Goal: Find specific page/section: Find specific page/section

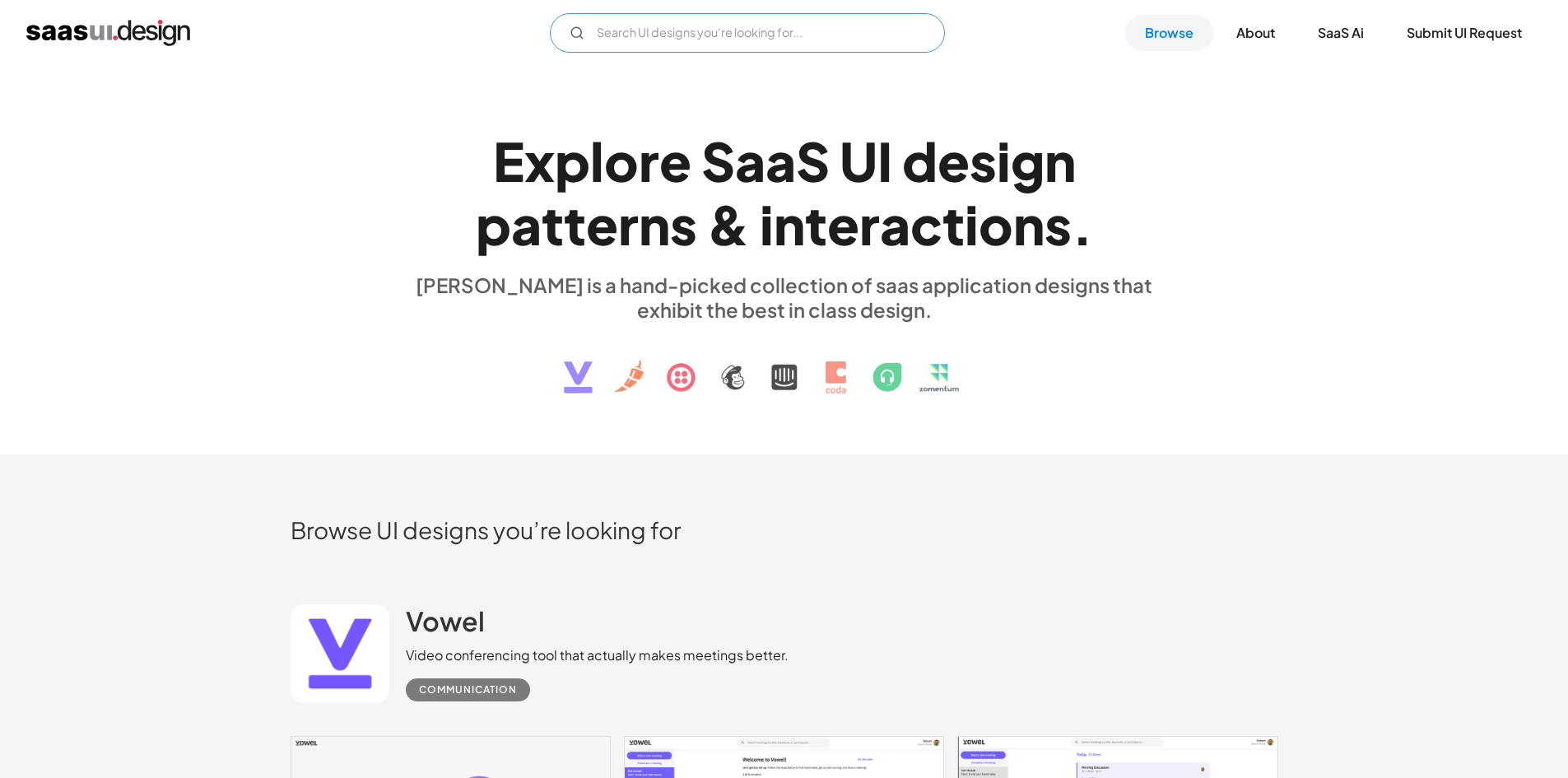
click at [703, 31] on input "Email Form" at bounding box center [747, 33] width 395 height 40
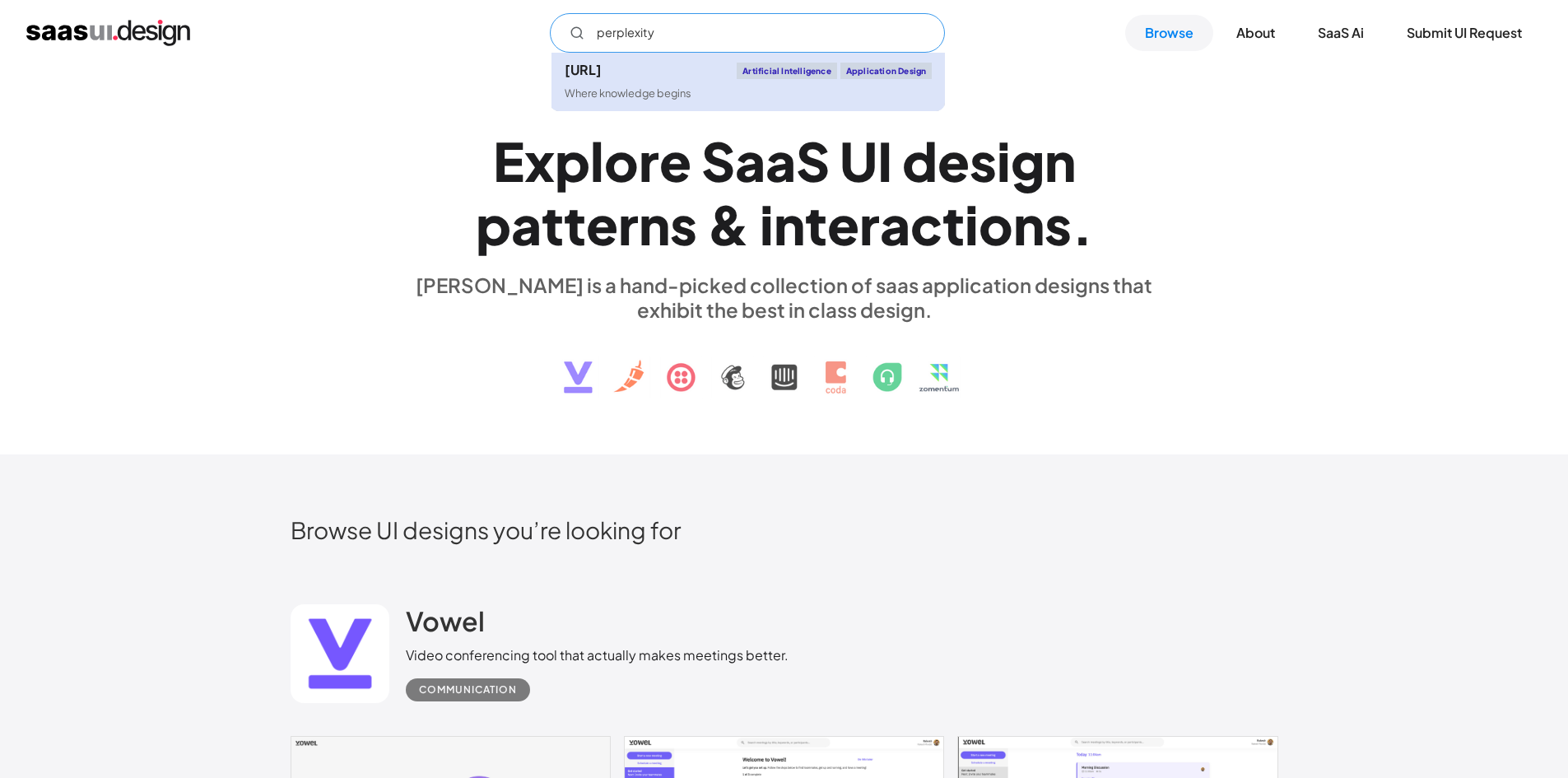
click at [673, 78] on div "[URL] Artificial Intelligence Application Design" at bounding box center [748, 70] width 367 height 16
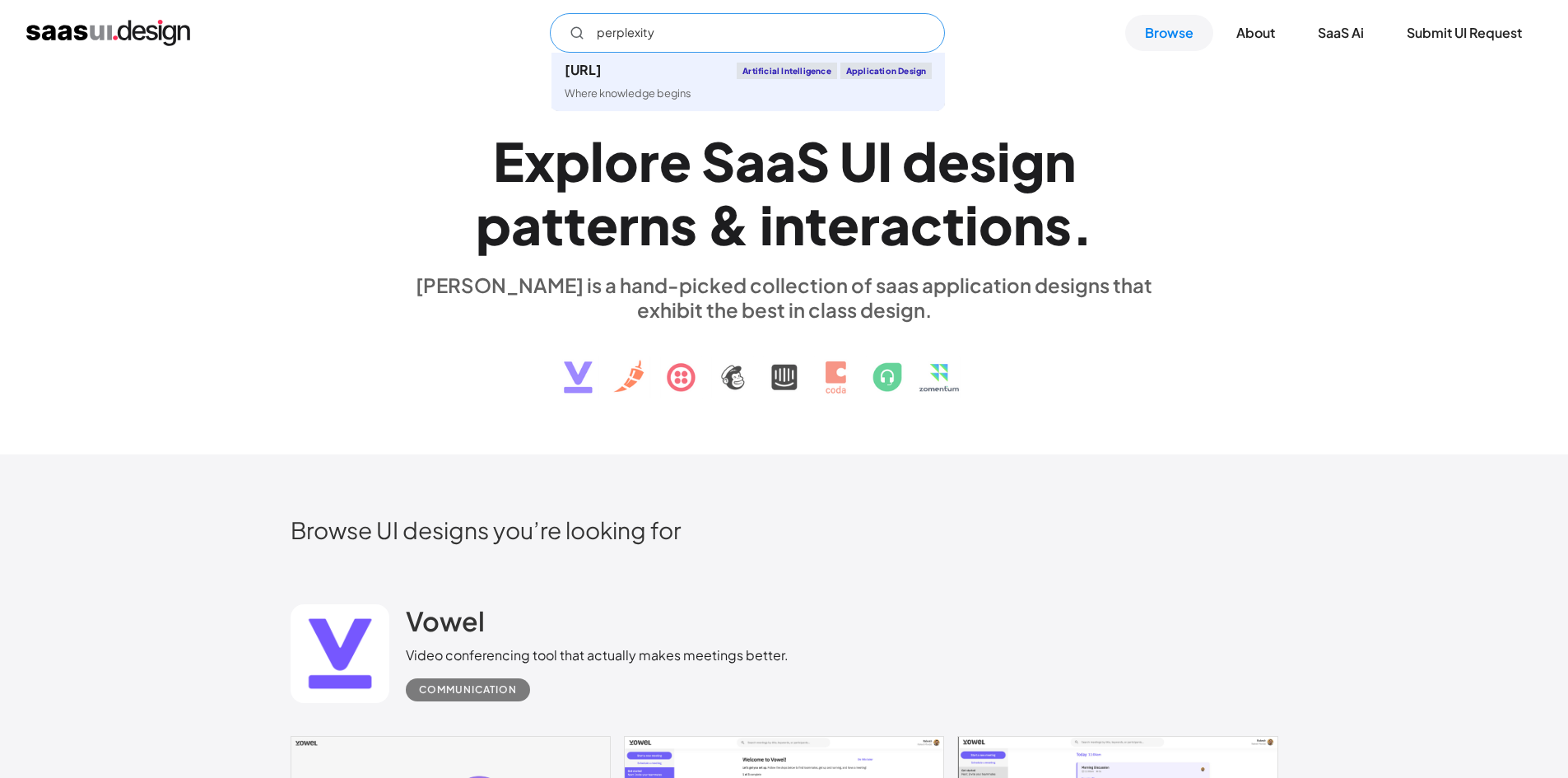
click at [715, 30] on input "perplexity" at bounding box center [747, 33] width 395 height 40
type input "p"
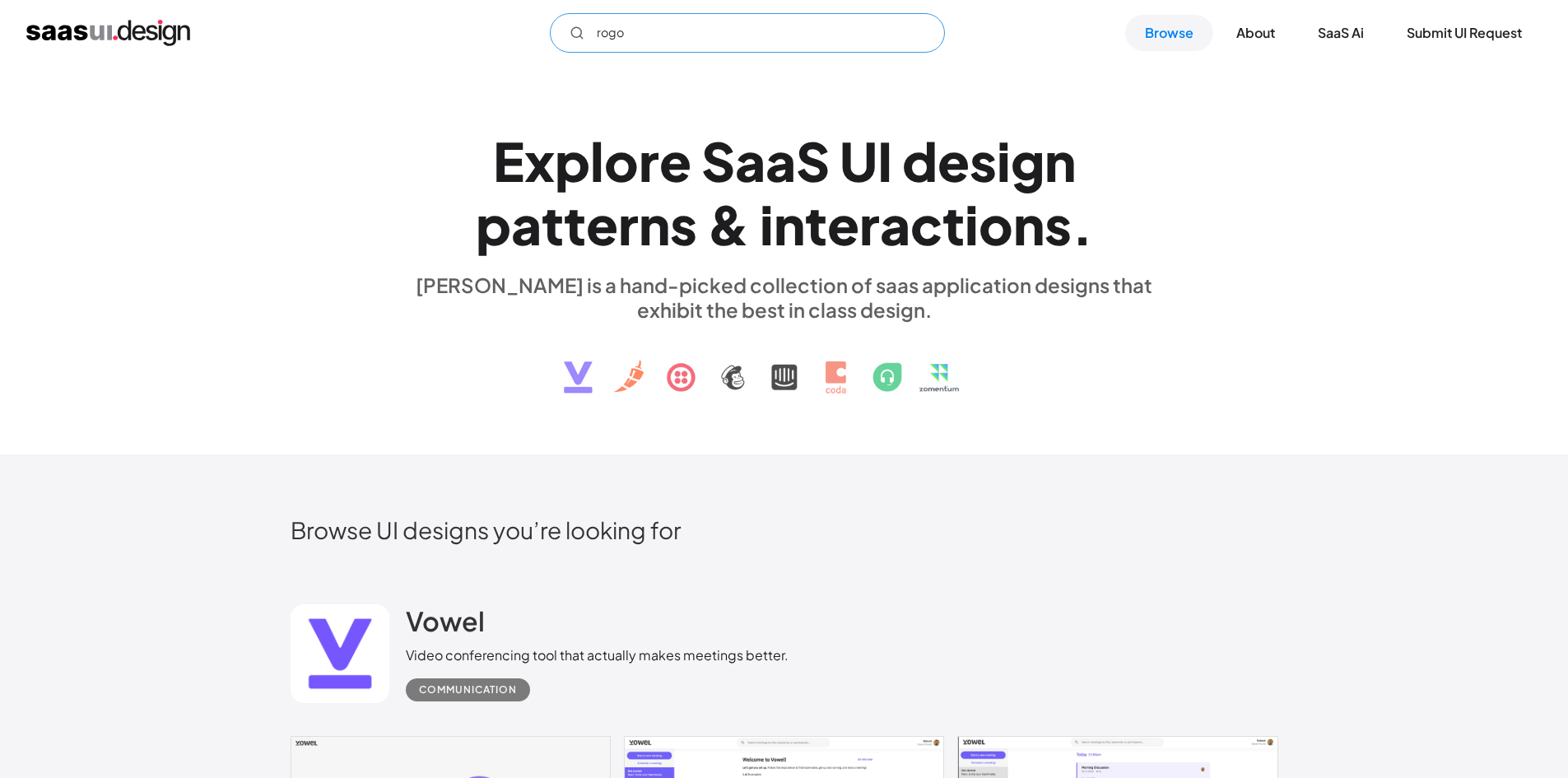
click at [699, 44] on input "rogo" at bounding box center [747, 33] width 395 height 40
type input "rogo"
click at [1153, 38] on link "Browse" at bounding box center [1169, 33] width 88 height 36
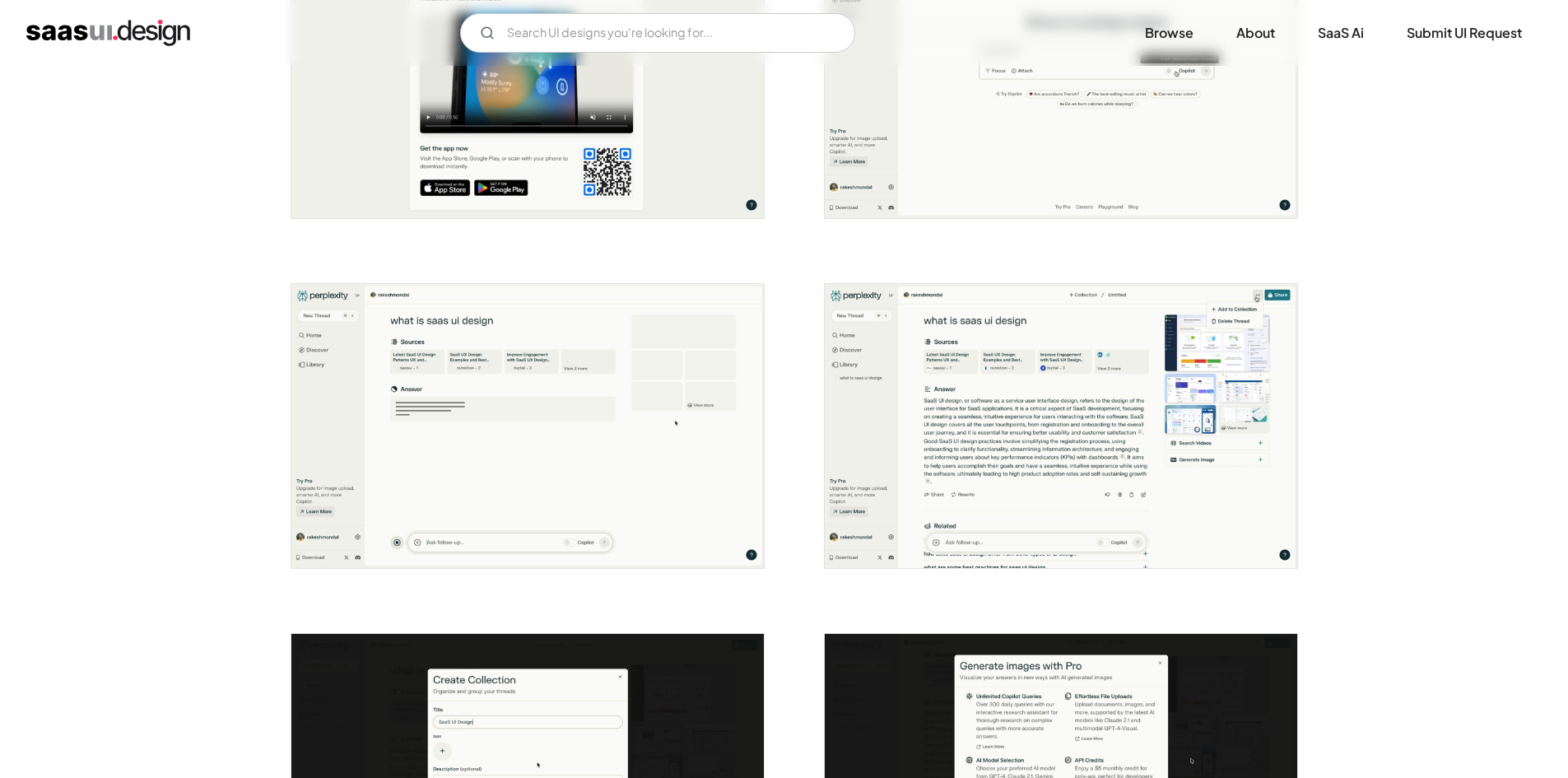
scroll to position [1504, 0]
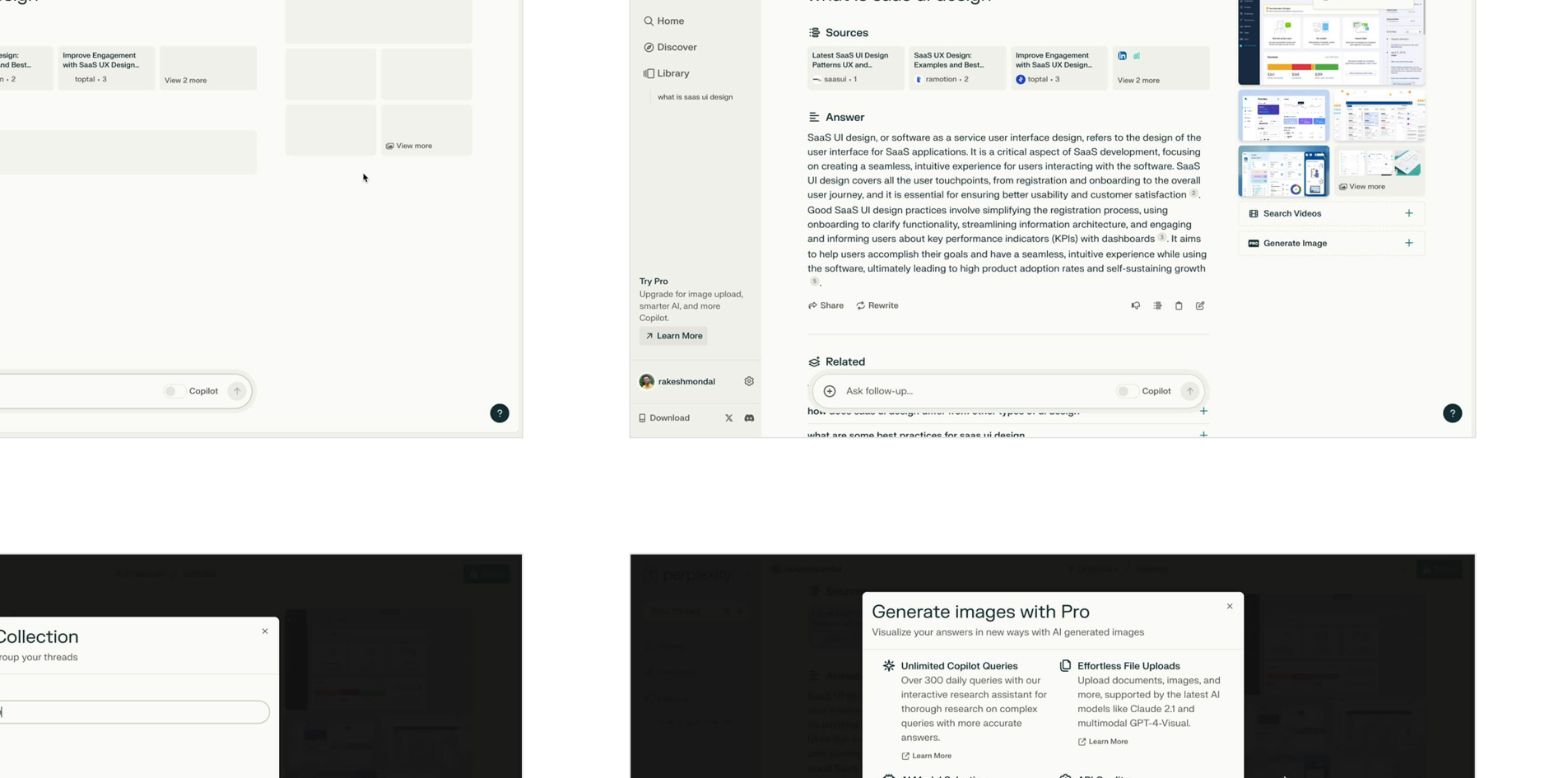
drag, startPoint x: 1072, startPoint y: 352, endPoint x: 1071, endPoint y: 518, distance: 166.0
click at [1071, 518] on img "open lightbox" at bounding box center [1061, 424] width 472 height 284
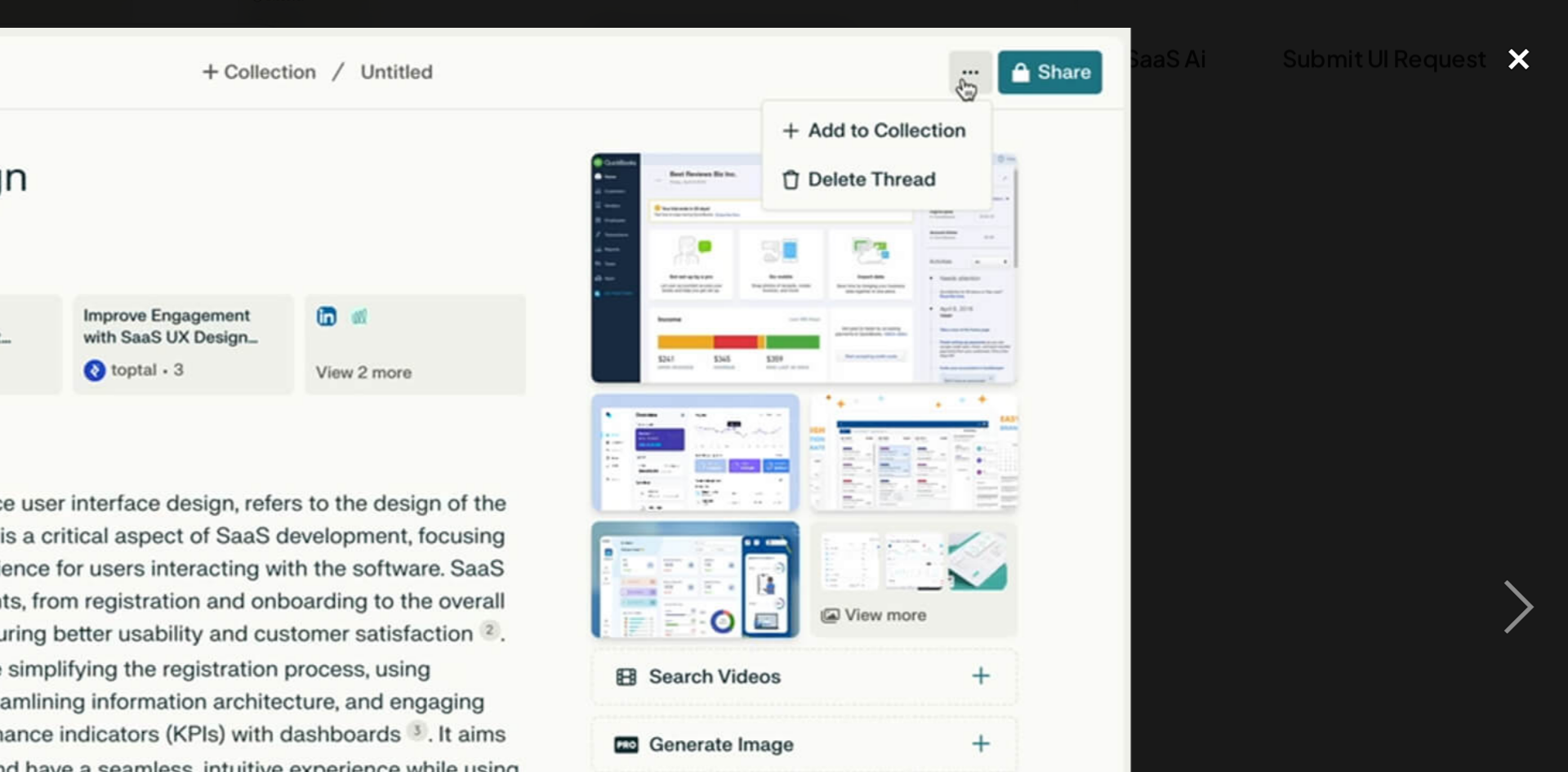
click at [1544, 35] on div "close lightbox" at bounding box center [1540, 34] width 55 height 36
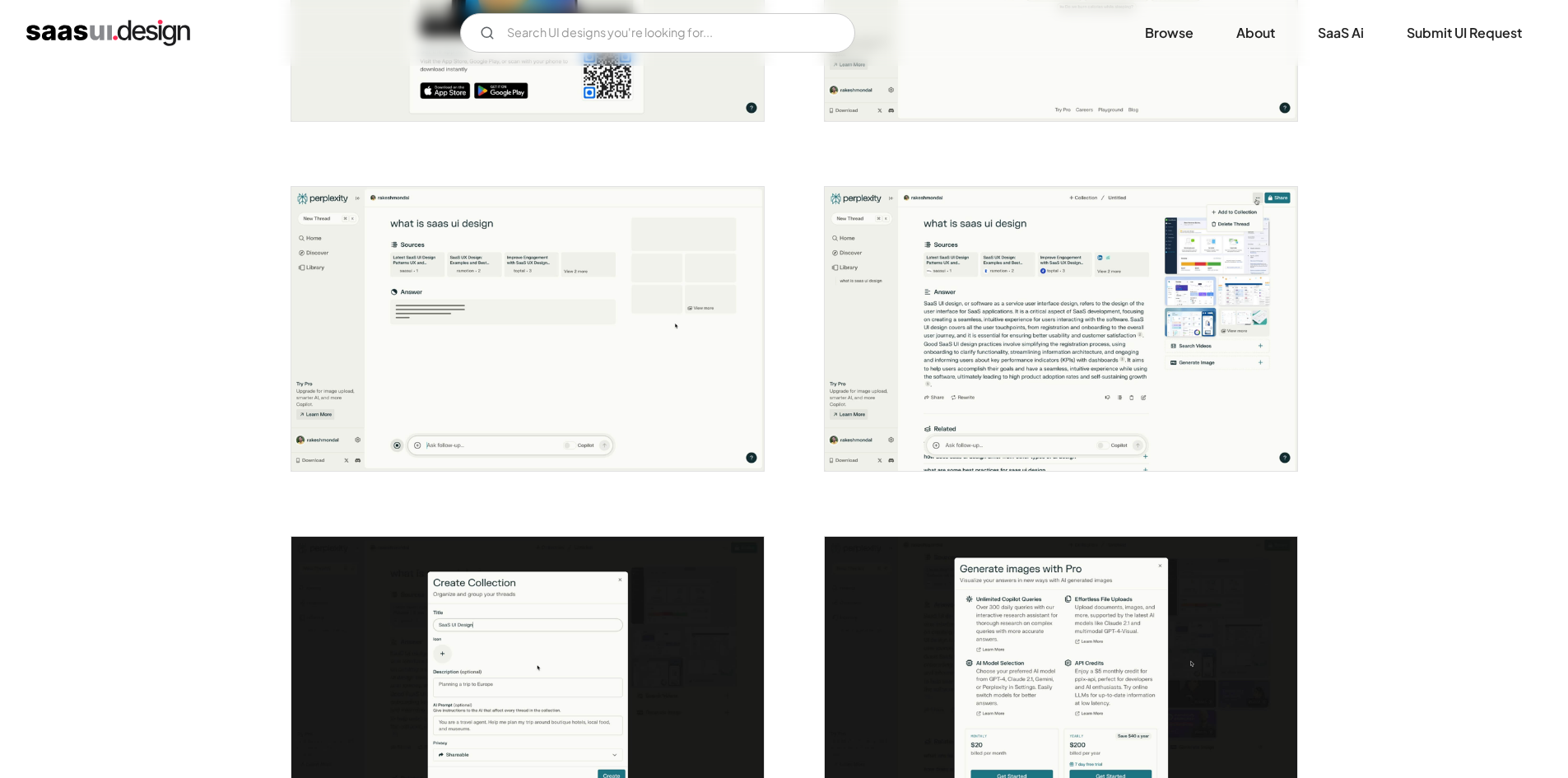
scroll to position [1594, 0]
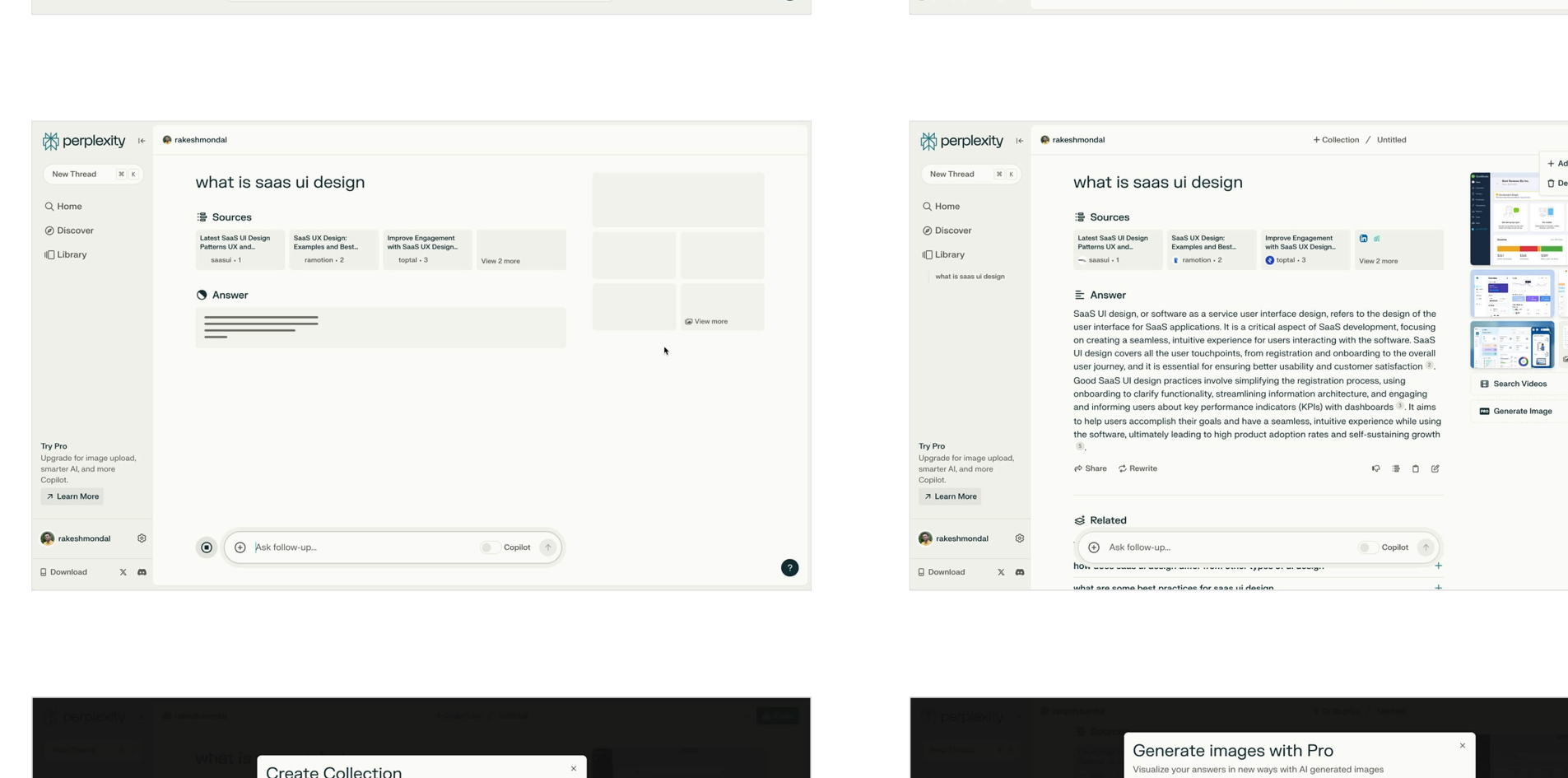
click at [693, 300] on img "open lightbox" at bounding box center [528, 333] width 472 height 284
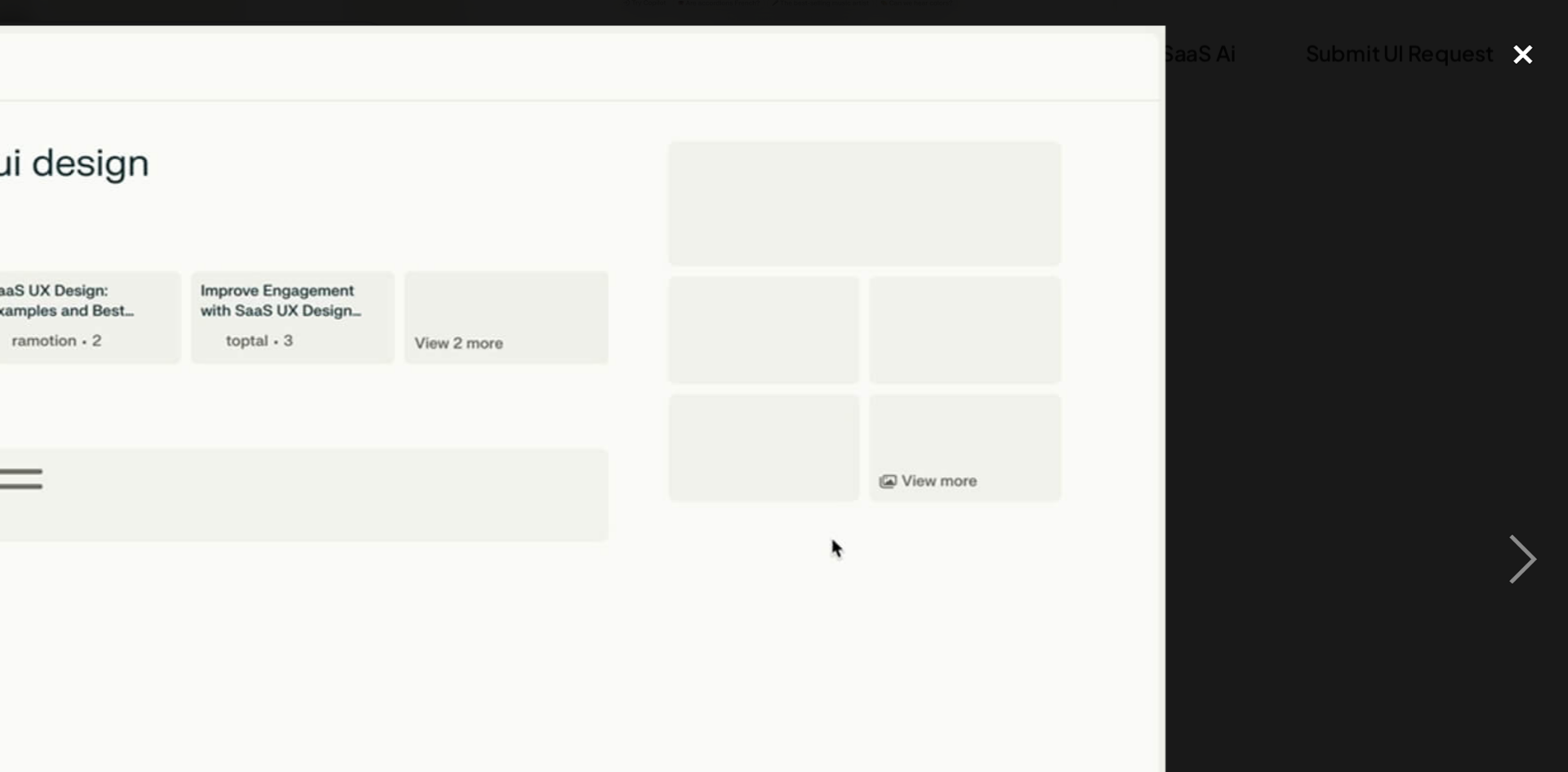
click at [1552, 30] on div "close lightbox" at bounding box center [1540, 34] width 55 height 36
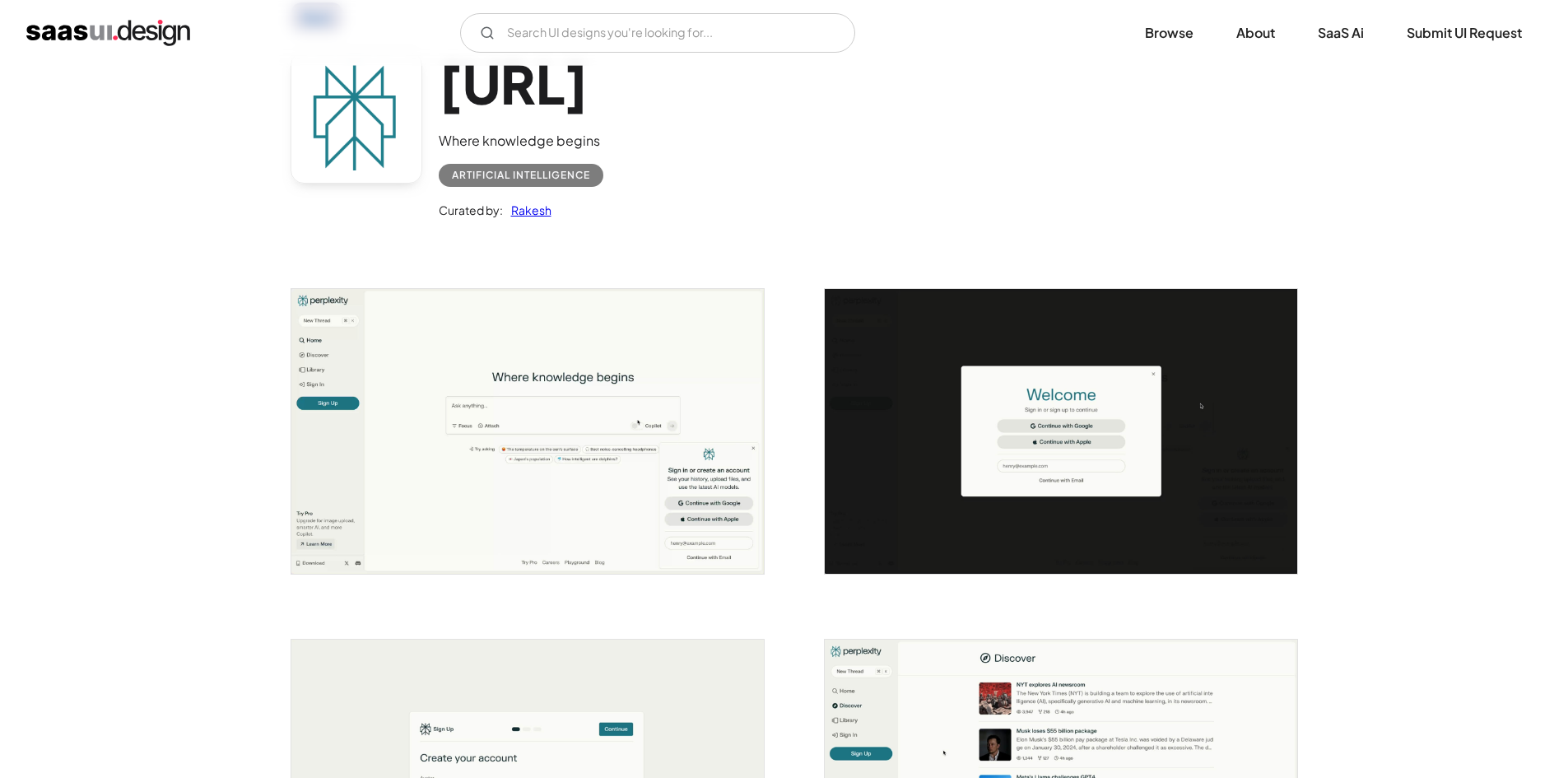
scroll to position [97, 0]
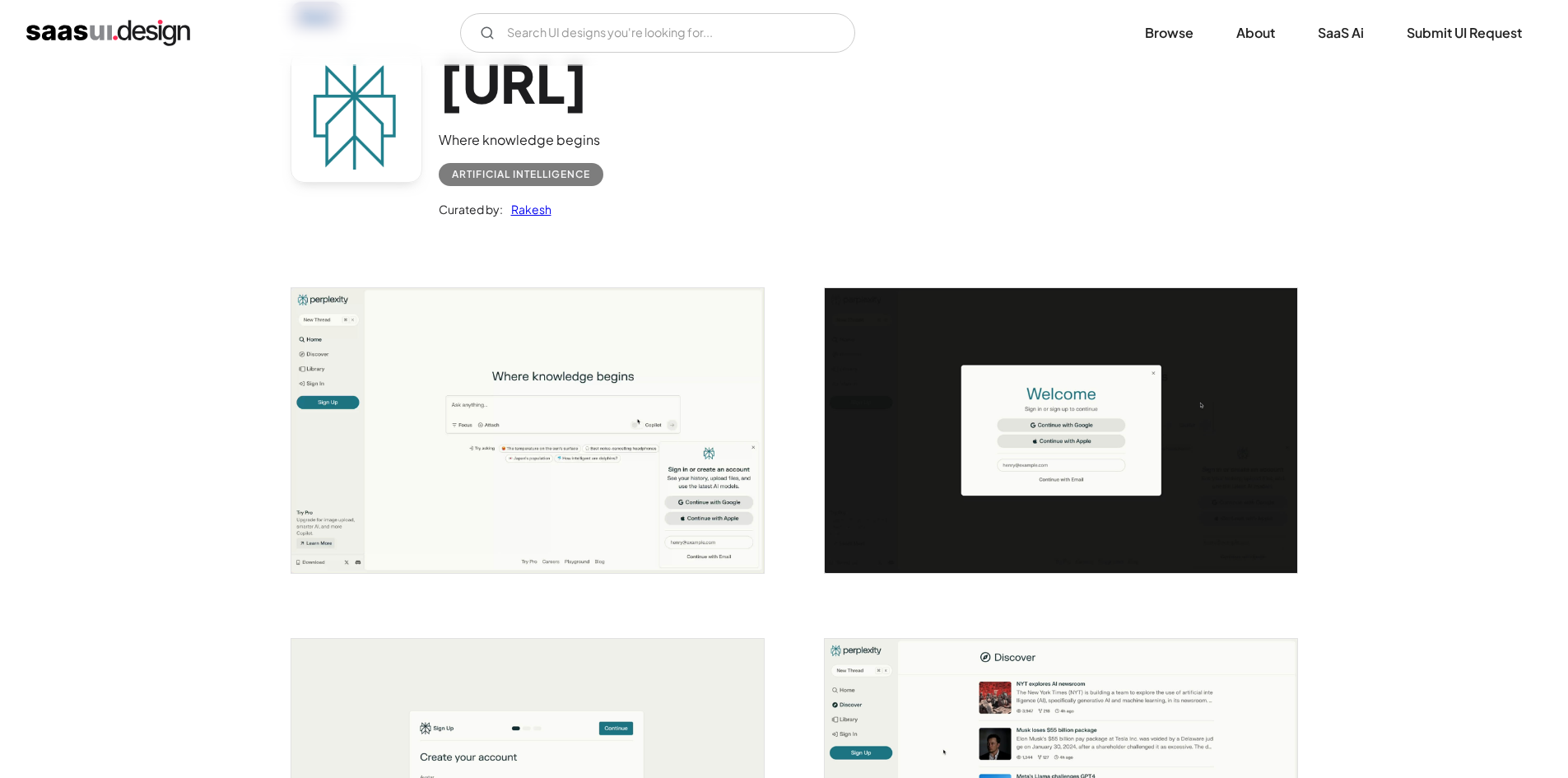
click at [598, 410] on img "open lightbox" at bounding box center [528, 430] width 472 height 284
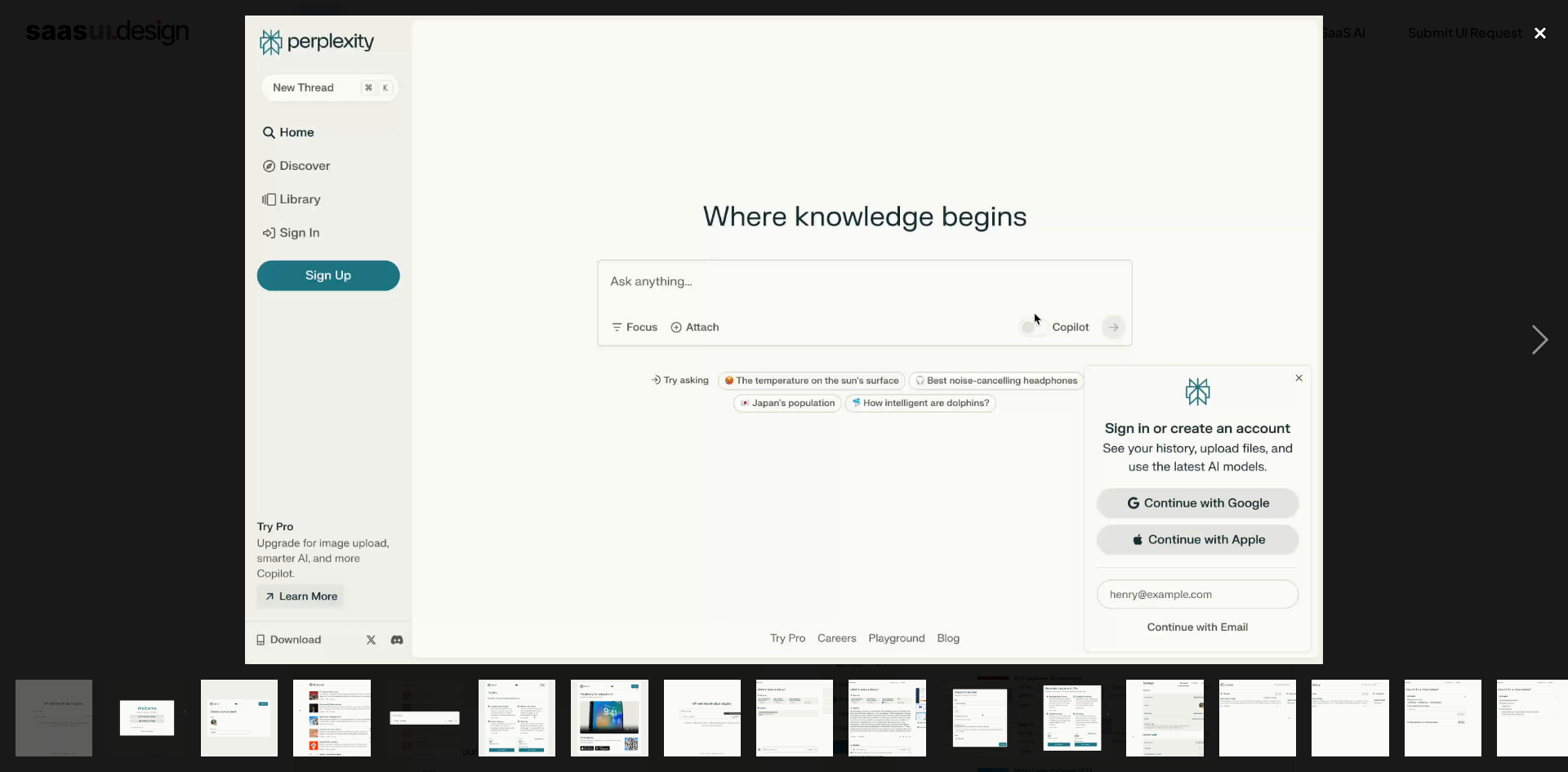
click at [1553, 28] on div "close lightbox" at bounding box center [1540, 34] width 55 height 36
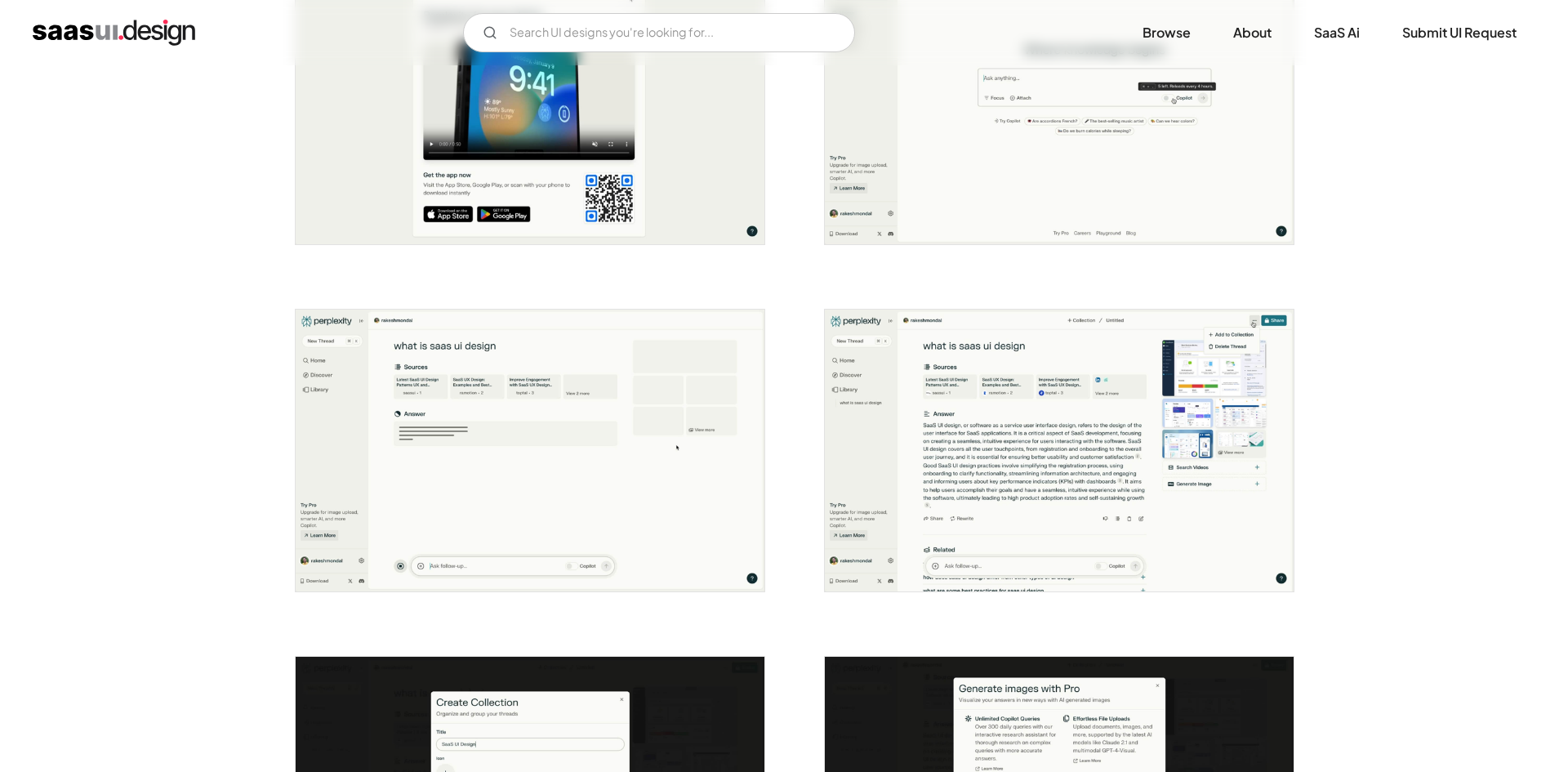
scroll to position [1480, 0]
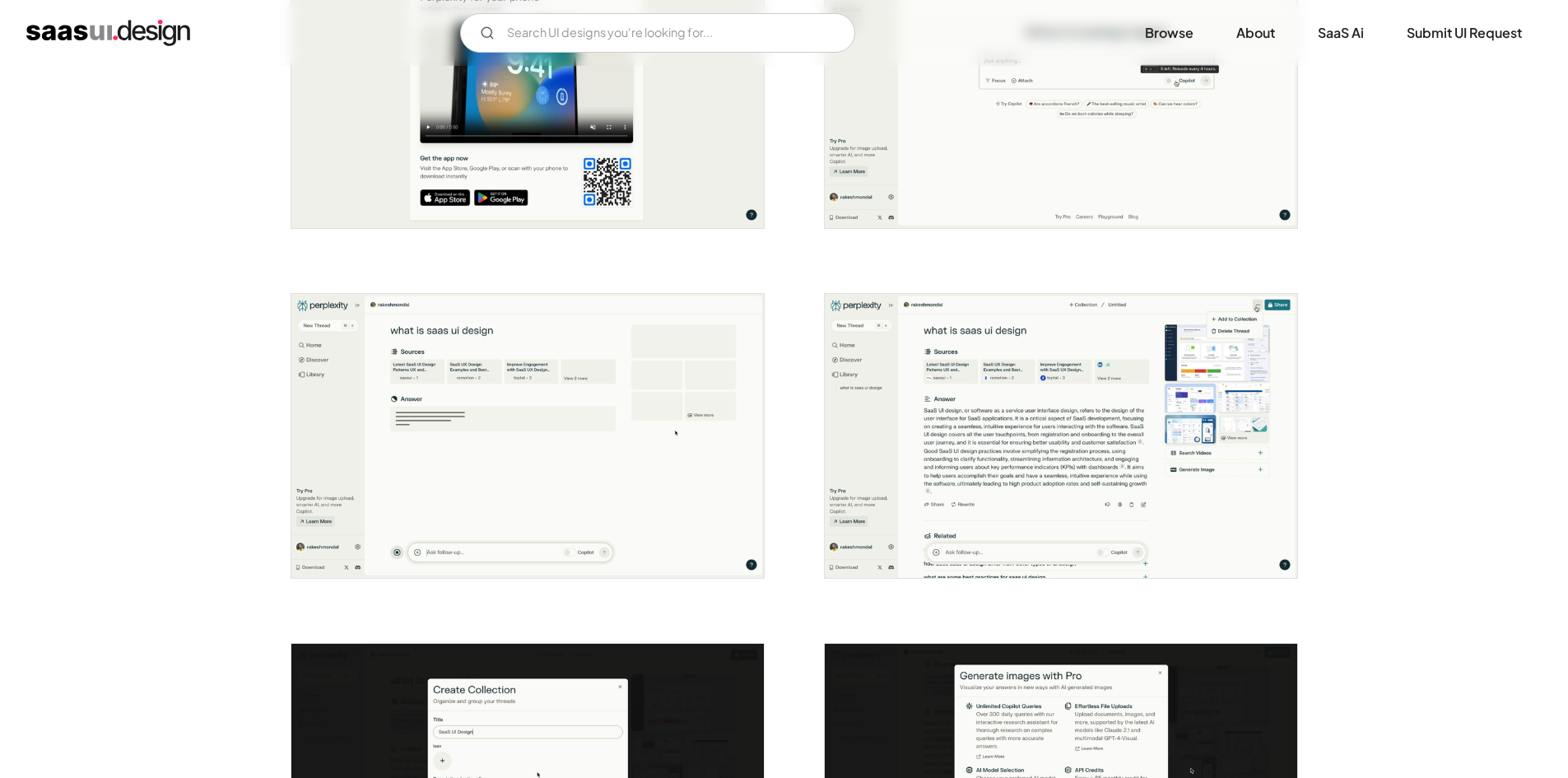
click at [1044, 194] on img "open lightbox" at bounding box center [1061, 86] width 472 height 284
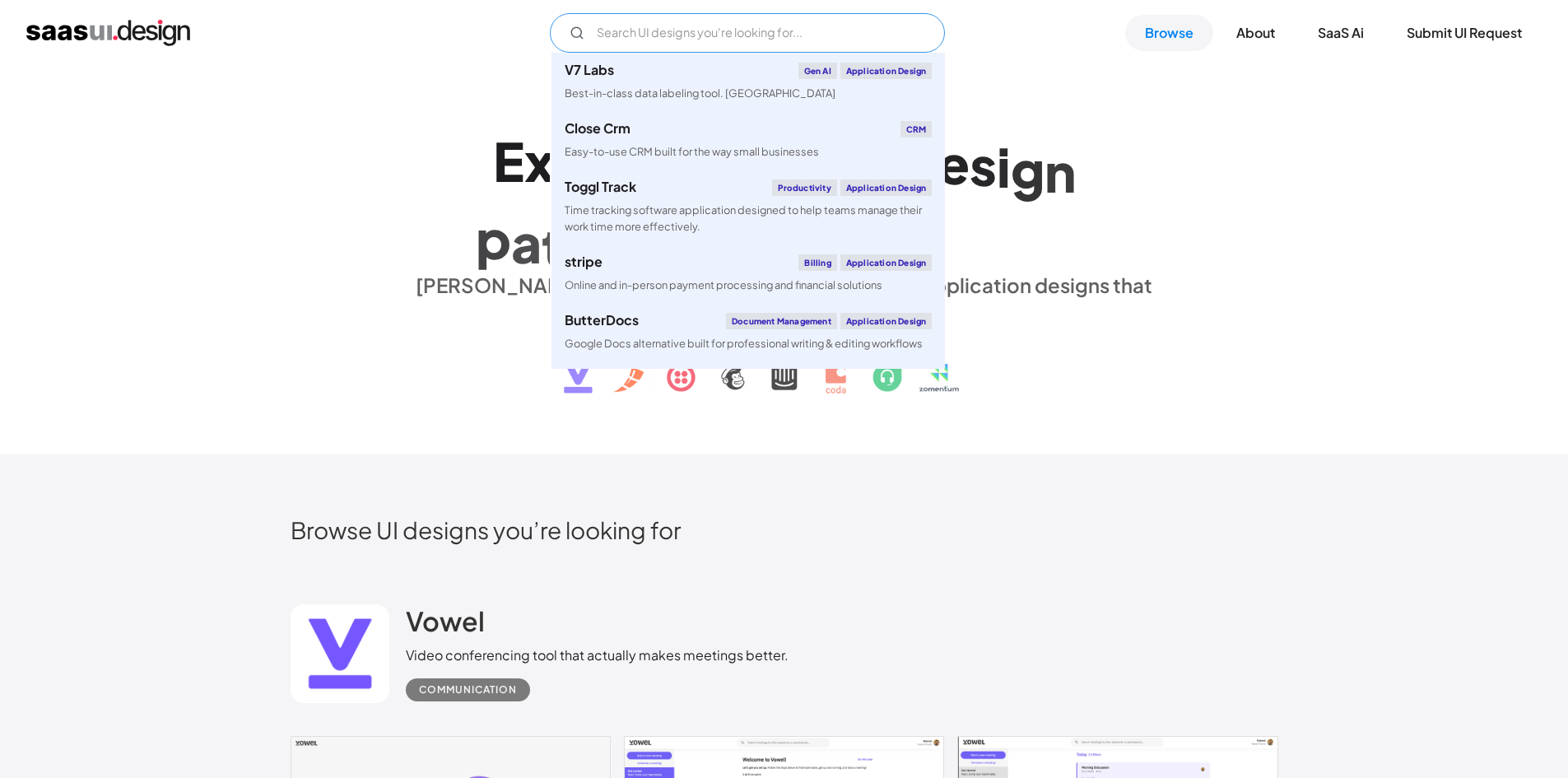
click at [658, 36] on input "Email Form" at bounding box center [747, 33] width 395 height 40
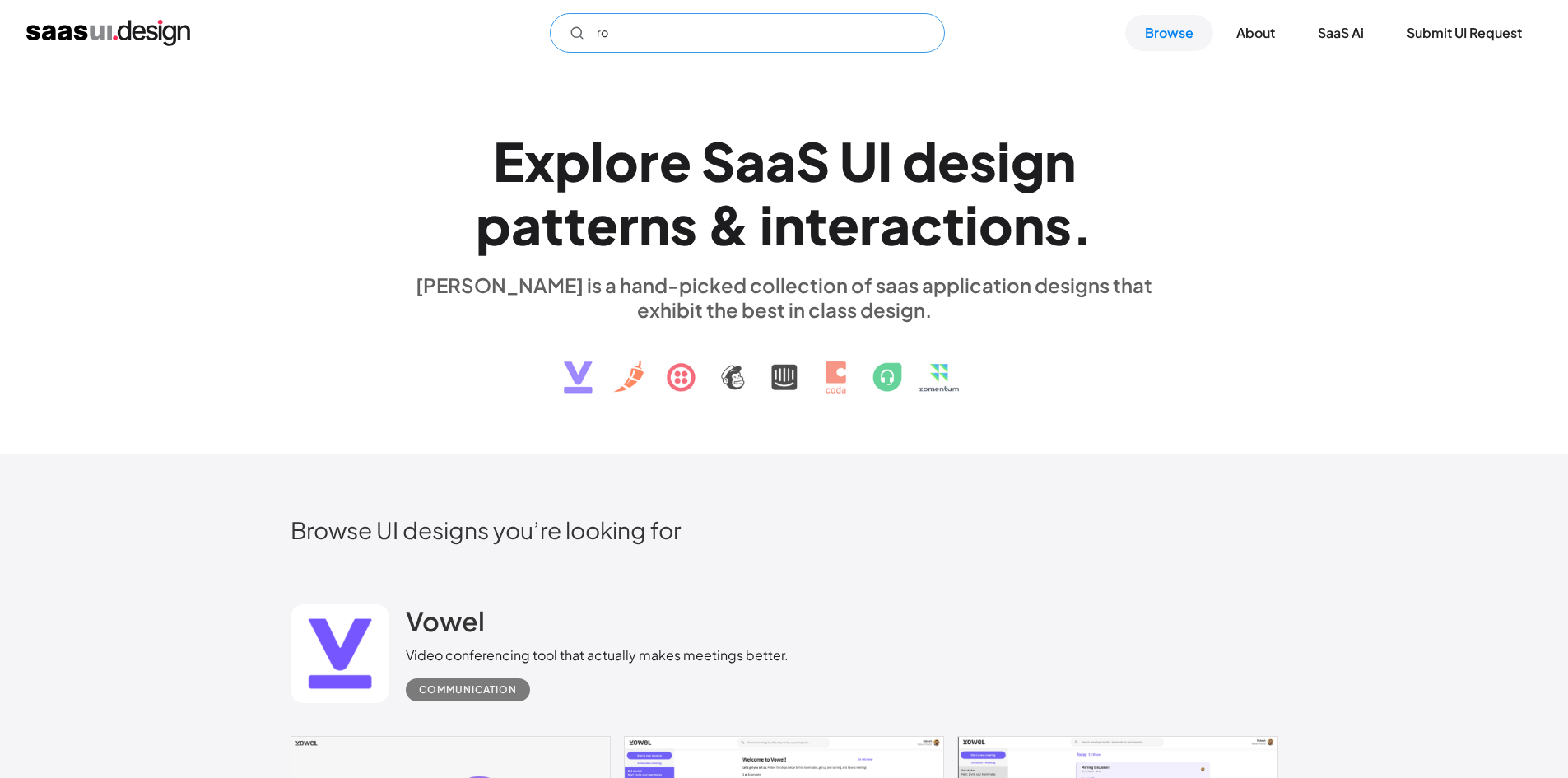
type input "r"
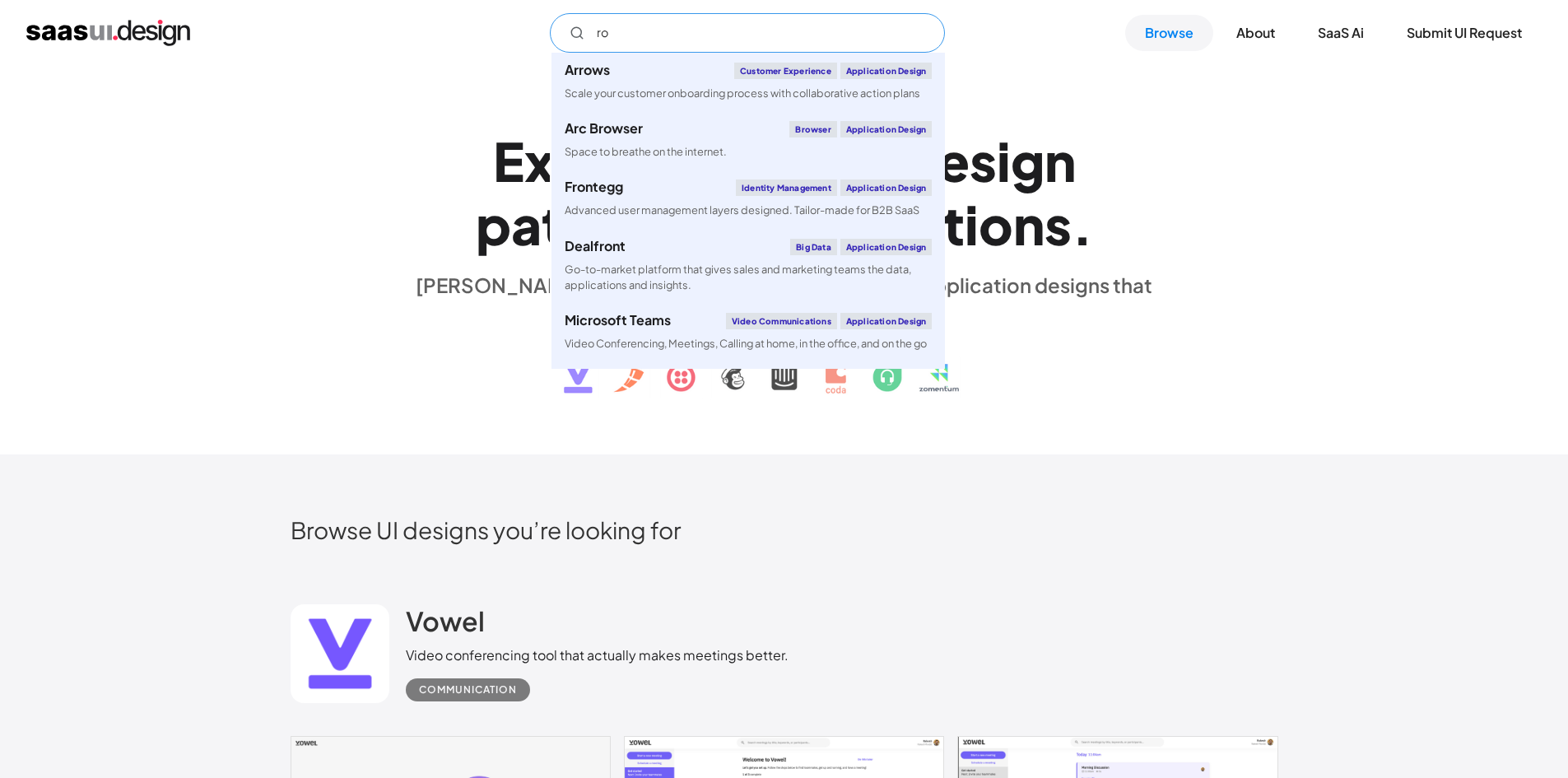
type input "r"
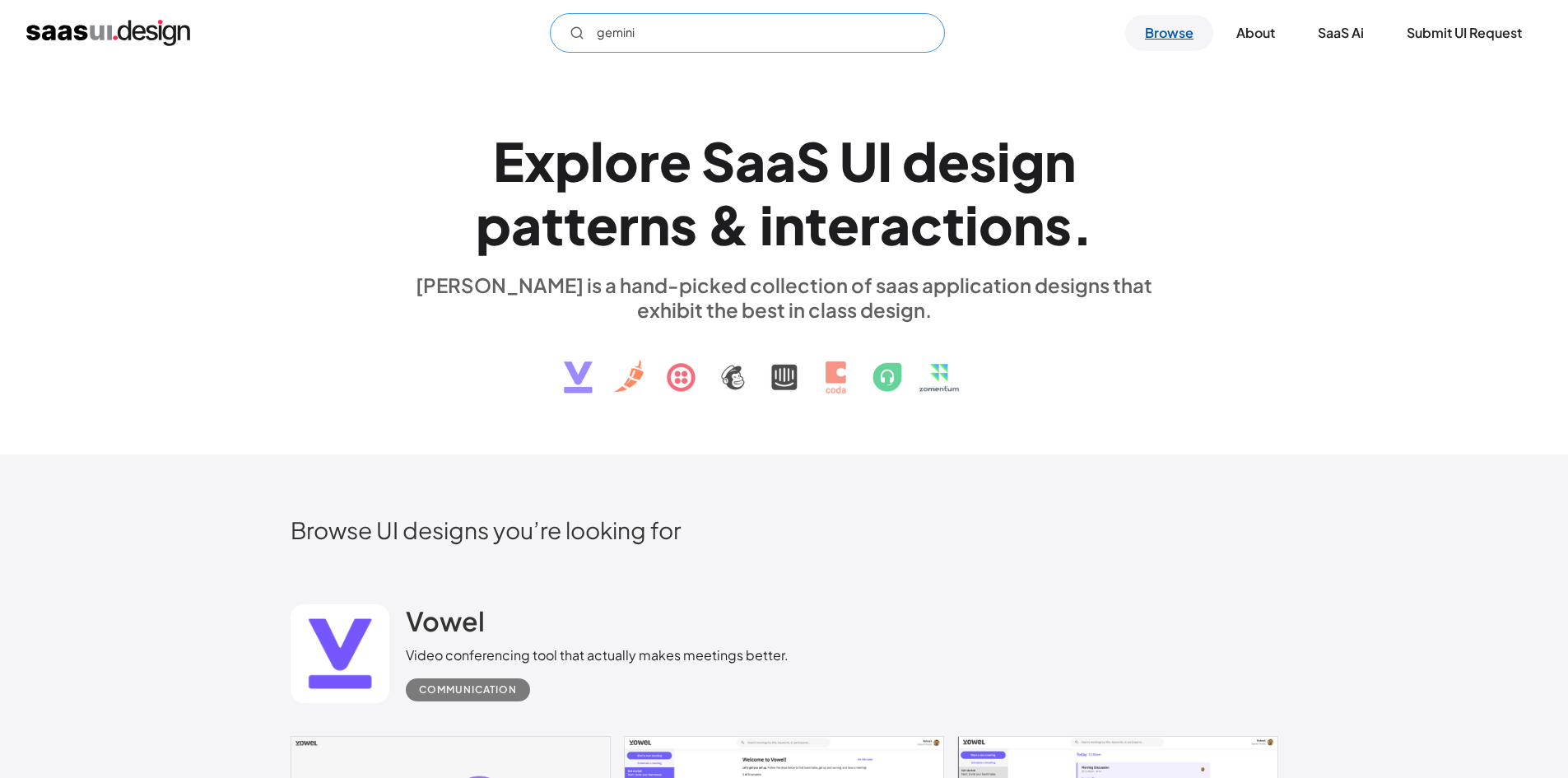
type input "gemini"
click at [1166, 31] on link "Browse" at bounding box center [1169, 33] width 88 height 36
